Goal: Check status: Check status

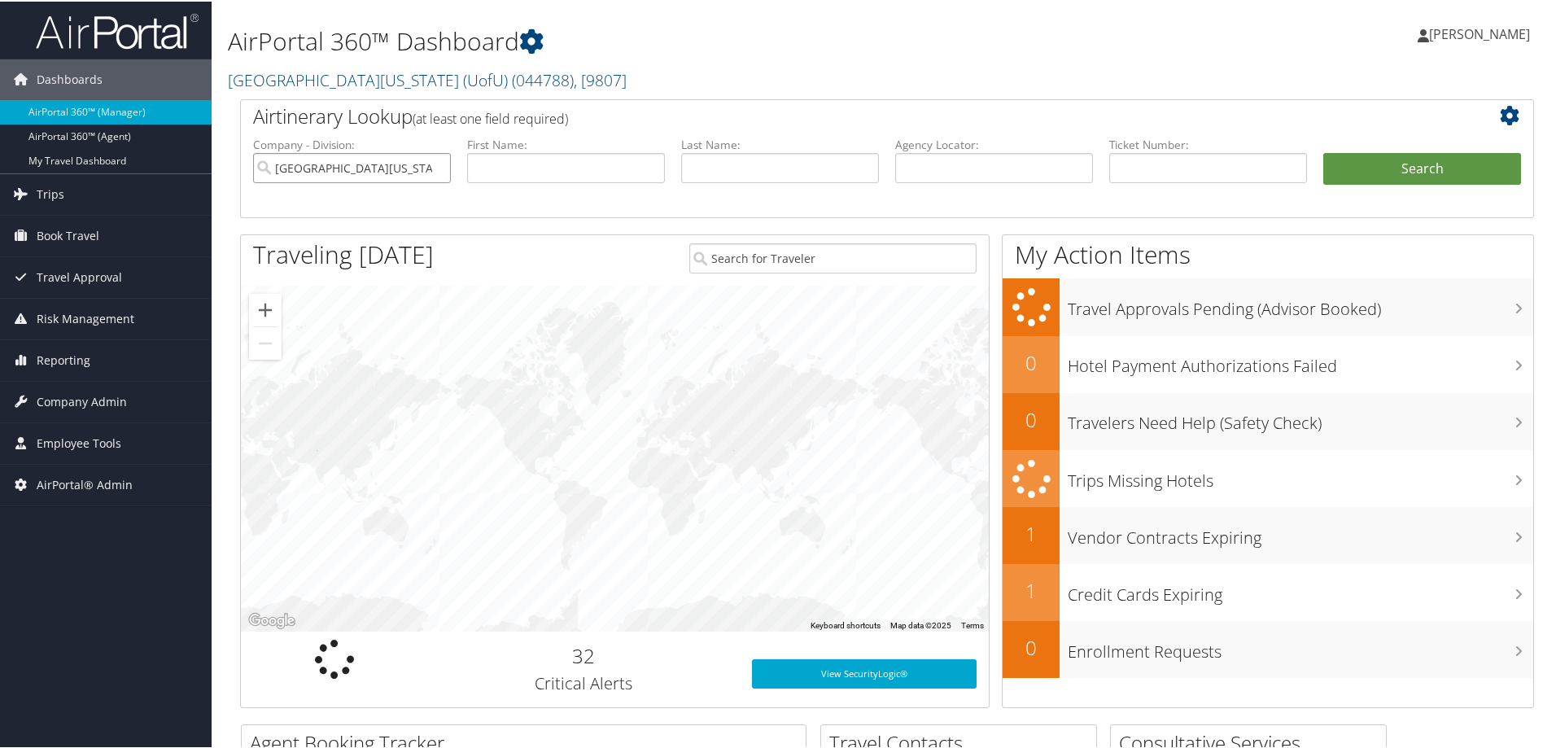
click at [436, 168] on input "University Of Utah (UofU)" at bounding box center [352, 166] width 198 height 30
click at [1138, 169] on input "text" at bounding box center [1208, 166] width 198 height 30
paste input "0067145779642"
type input "0067145779642"
click at [1420, 175] on button "Search" at bounding box center [1423, 167] width 198 height 33
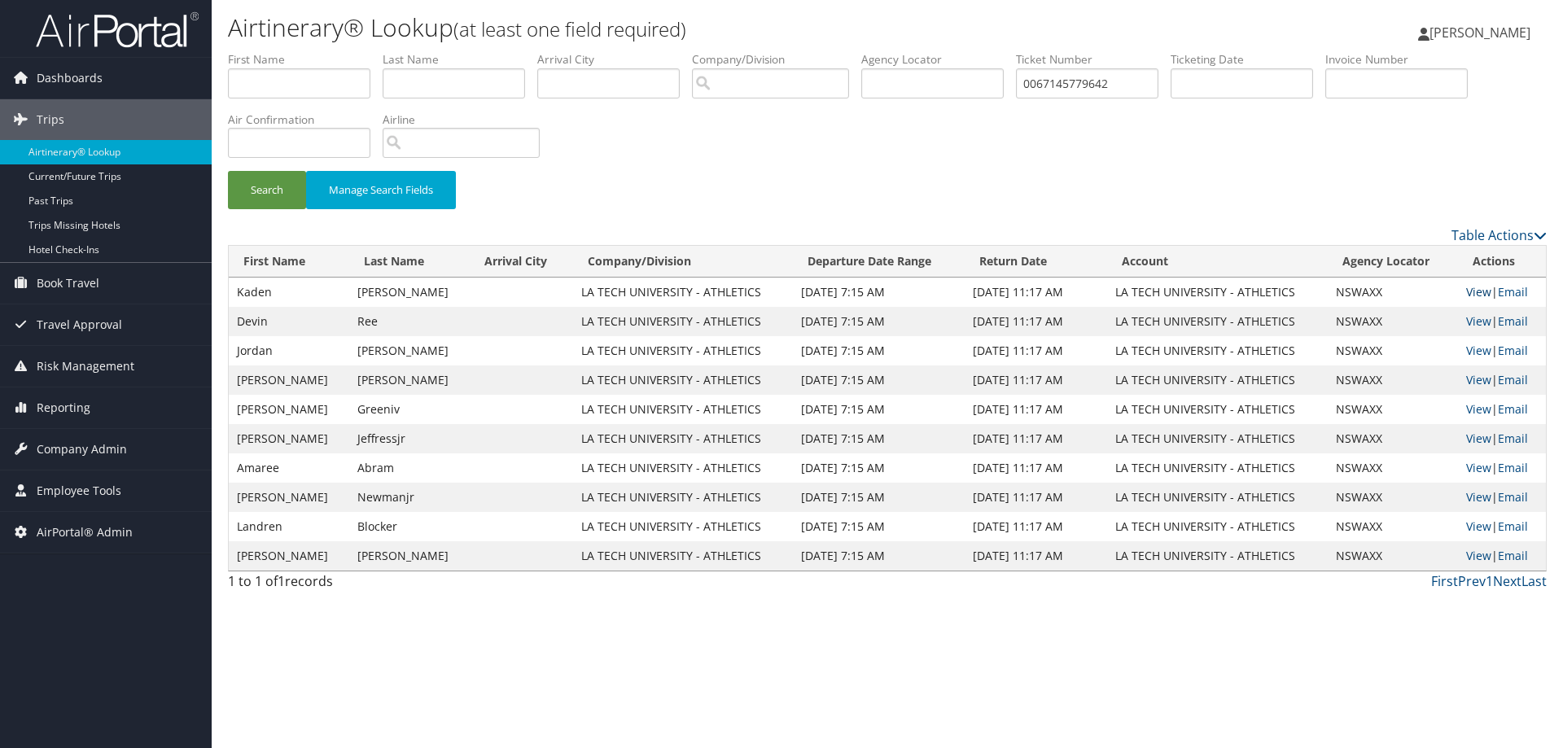
click at [1475, 296] on link "View" at bounding box center [1478, 291] width 25 height 15
drag, startPoint x: 1127, startPoint y: 85, endPoint x: 951, endPoint y: 71, distance: 176.4
click at [951, 51] on ul "First Name Last Name Departure City Arrival City Company/Division Airport/City …" at bounding box center [887, 51] width 1319 height 0
paste input "14"
type input "0067145779614"
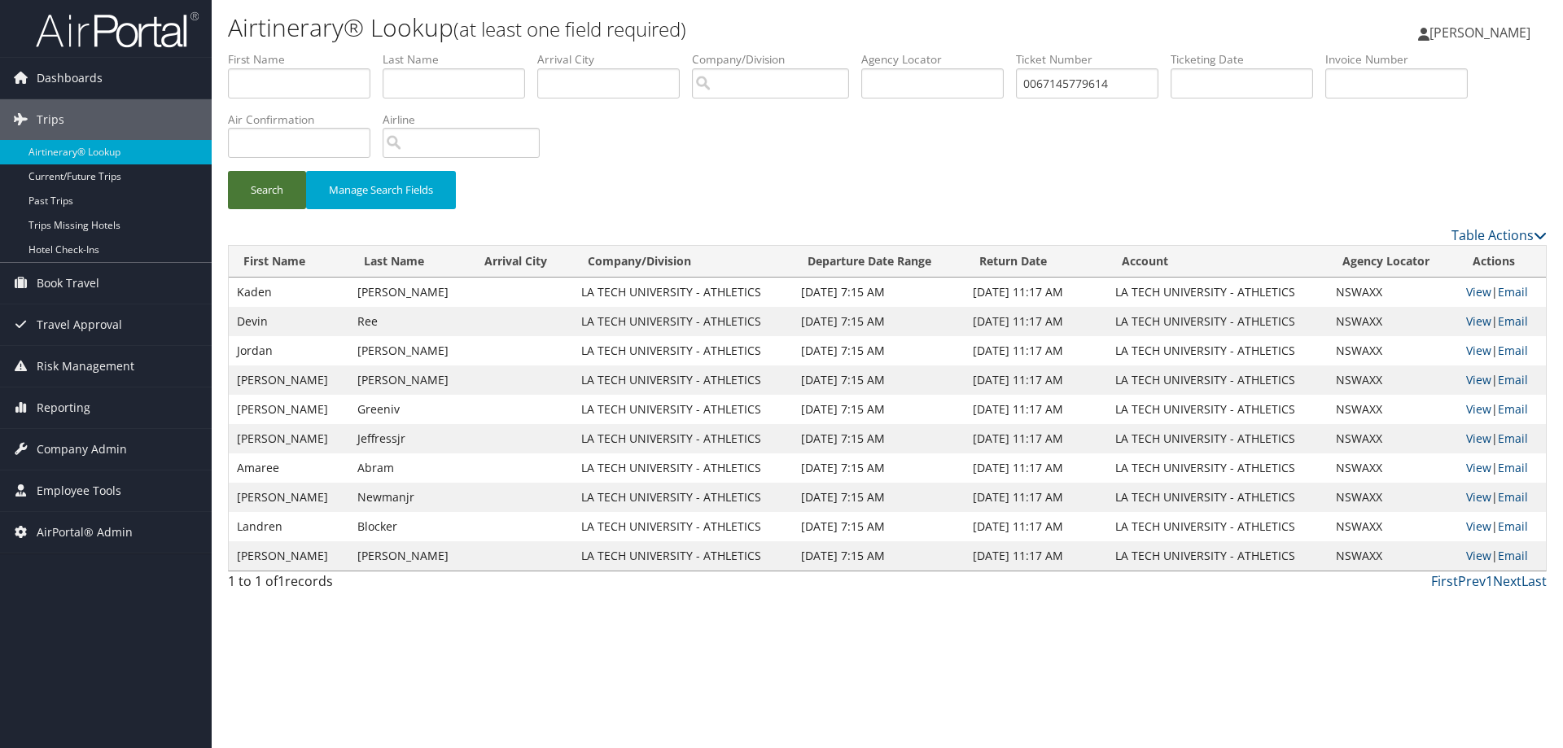
click at [256, 190] on button "Search" at bounding box center [267, 190] width 78 height 38
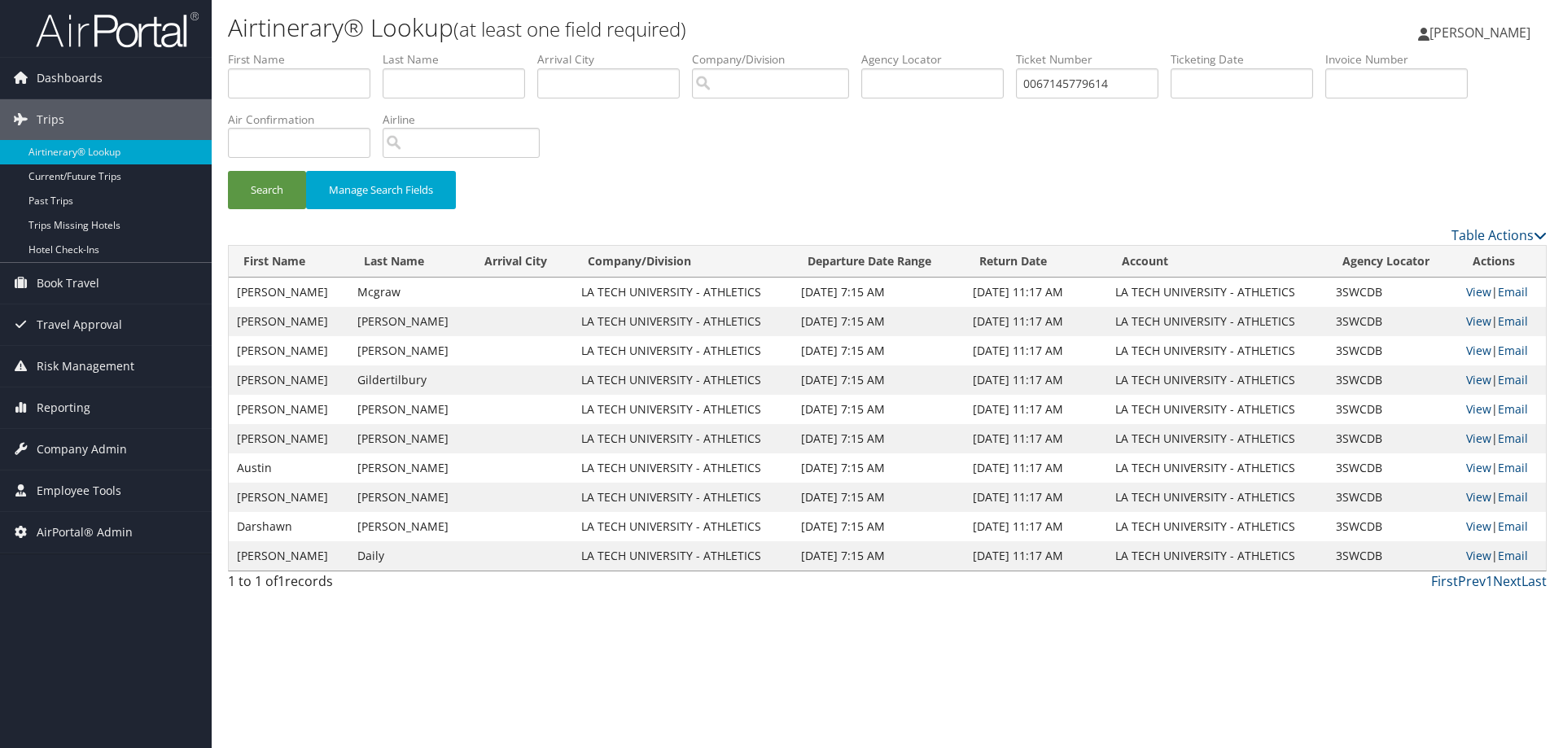
drag, startPoint x: 625, startPoint y: 190, endPoint x: 681, endPoint y: 203, distance: 56.9
click at [1472, 287] on link "View" at bounding box center [1478, 291] width 25 height 15
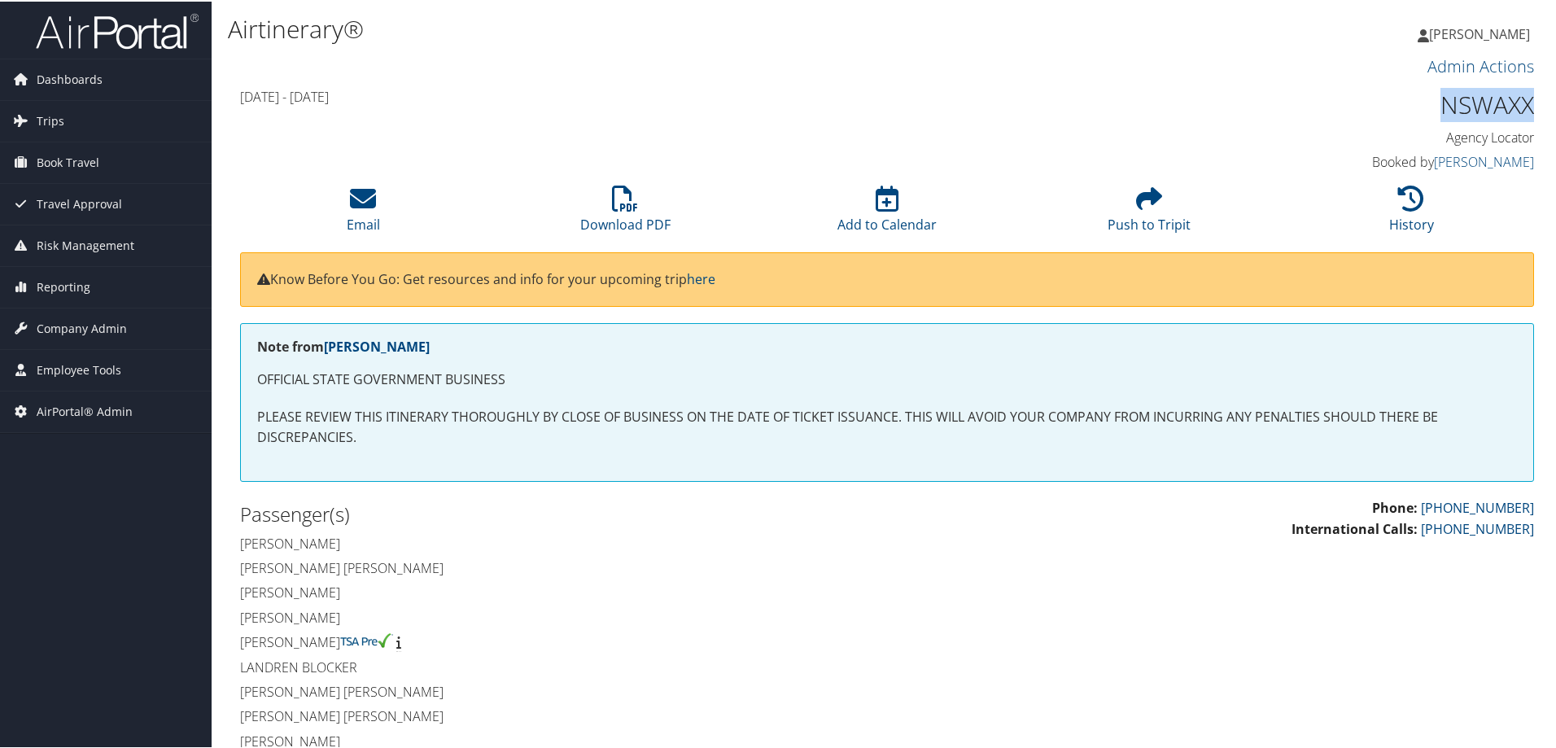
drag, startPoint x: 1545, startPoint y: 27, endPoint x: 1409, endPoint y: 106, distance: 157.2
copy h1 "NSWAXX"
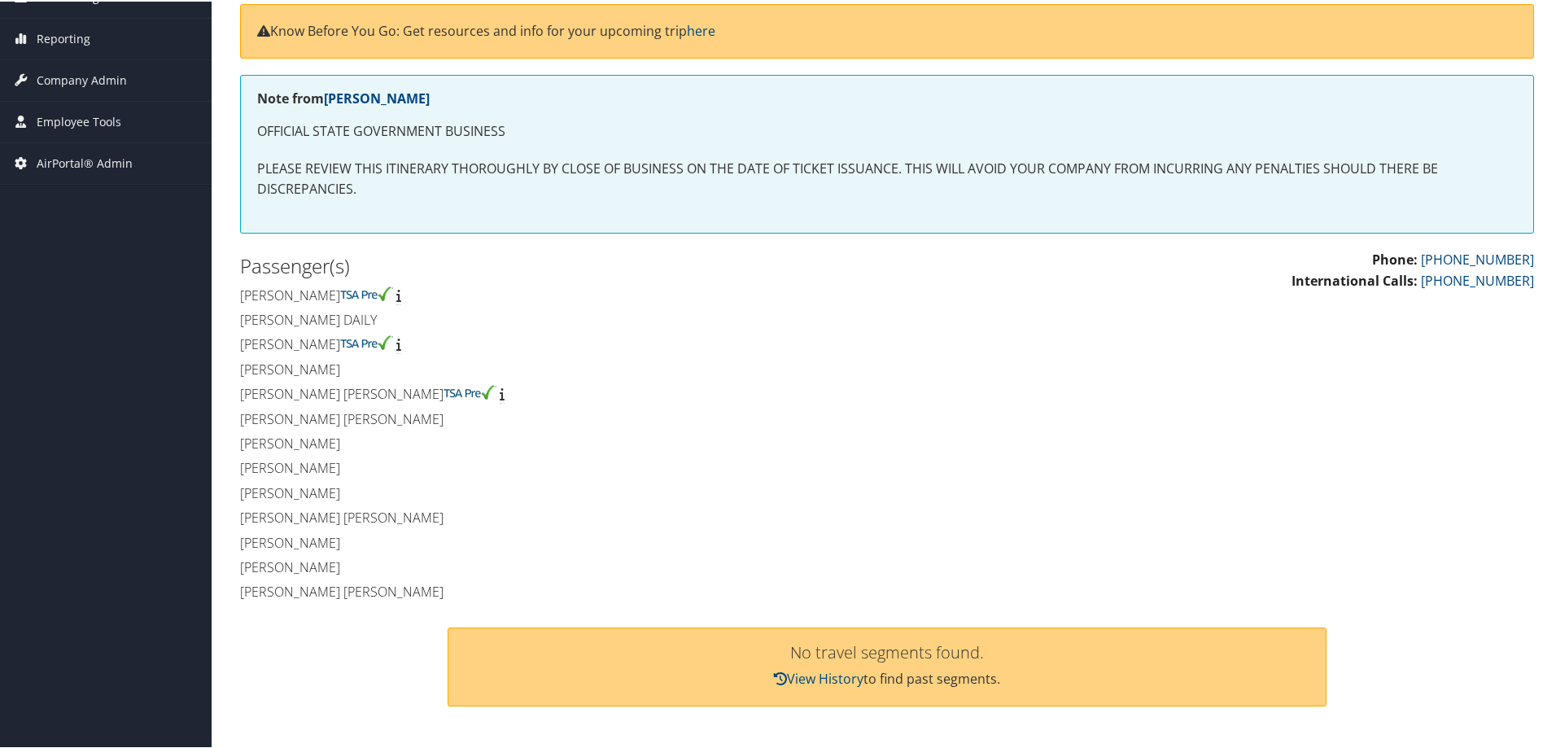
scroll to position [244, 0]
